Goal: Navigation & Orientation: Find specific page/section

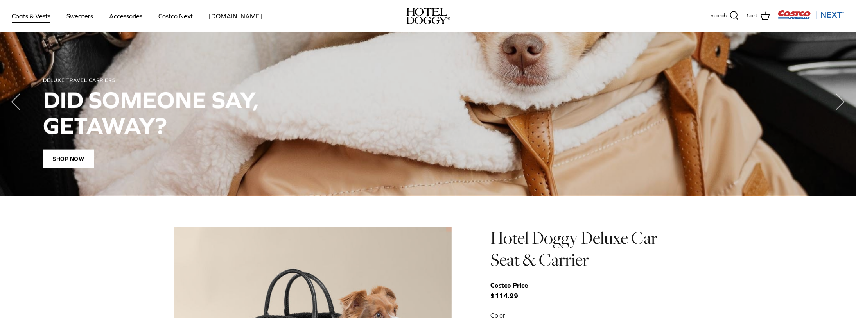
scroll to position [674, 0]
click at [118, 17] on link "Accessories" at bounding box center [125, 16] width 47 height 27
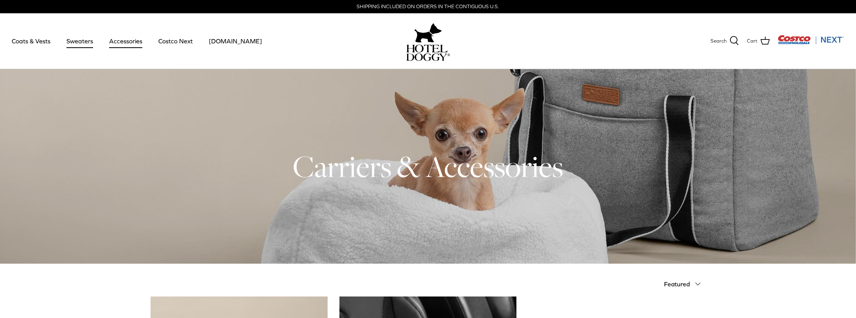
click at [84, 43] on link "Sweaters" at bounding box center [79, 41] width 41 height 27
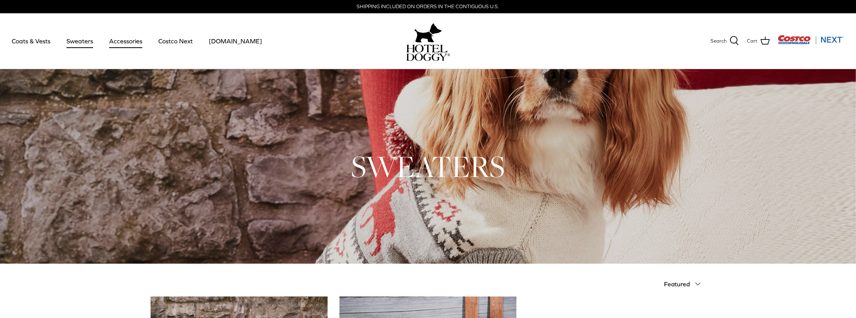
click at [122, 42] on link "Accessories" at bounding box center [125, 41] width 47 height 27
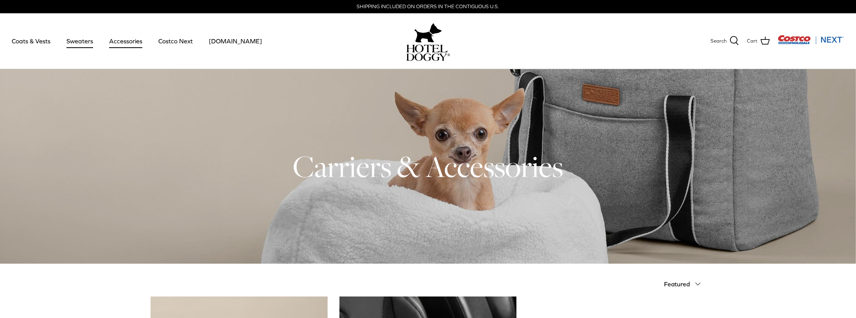
click at [84, 43] on link "Sweaters" at bounding box center [79, 41] width 41 height 27
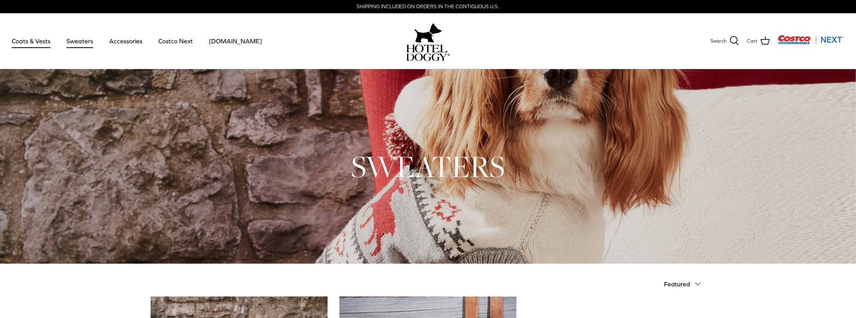
click at [33, 42] on link "Coats & Vests" at bounding box center [31, 41] width 53 height 27
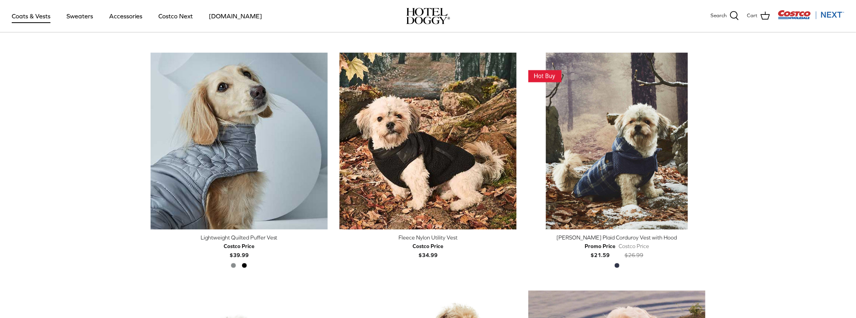
scroll to position [904, 0]
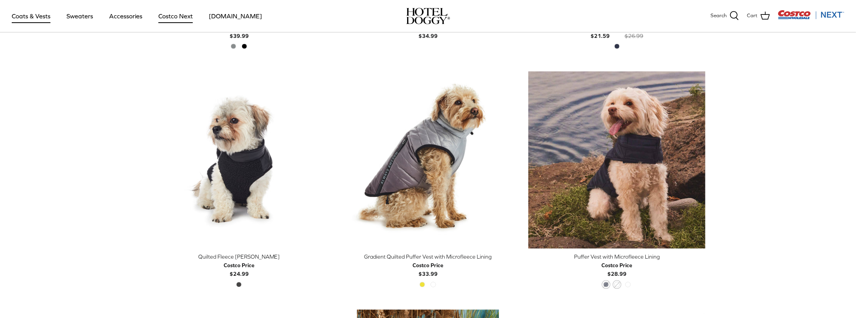
click at [188, 18] on link "Costco Next" at bounding box center [175, 16] width 48 height 27
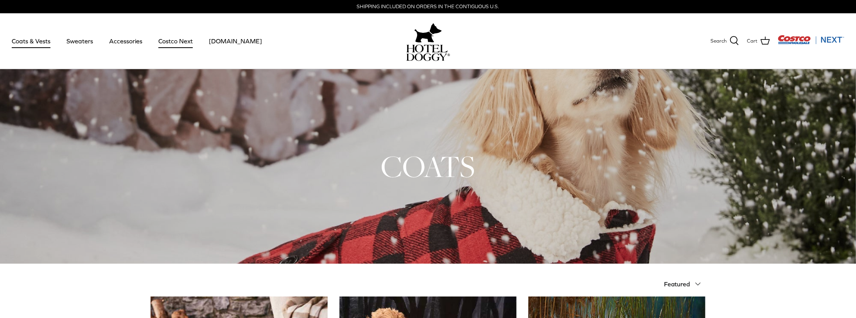
click at [171, 39] on link "Costco Next" at bounding box center [175, 41] width 48 height 27
